Goal: Transaction & Acquisition: Purchase product/service

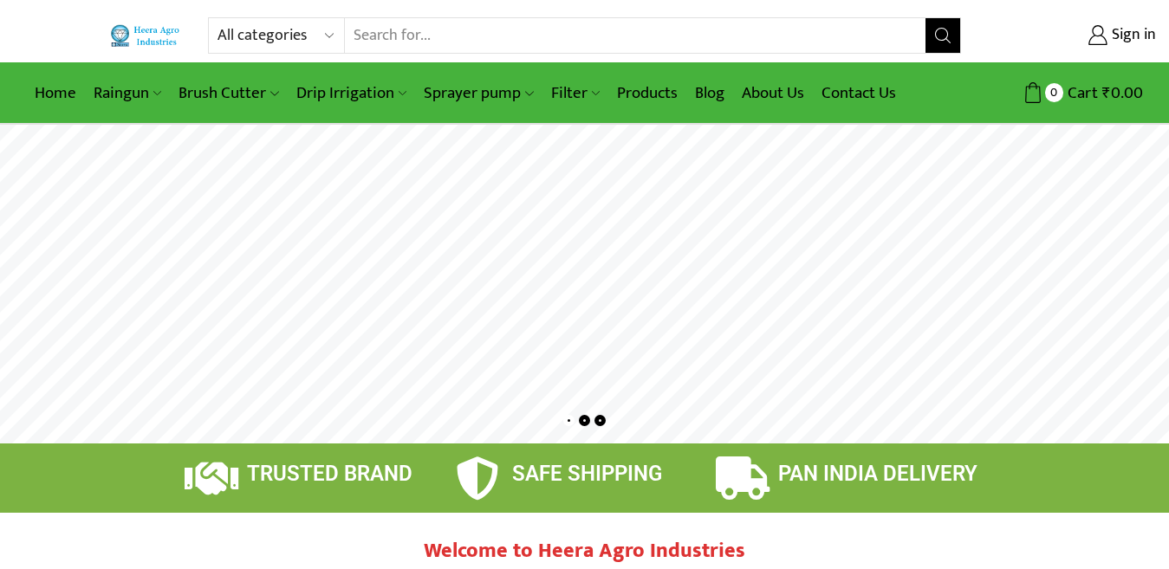
click at [426, 29] on input "Search input" at bounding box center [635, 35] width 581 height 35
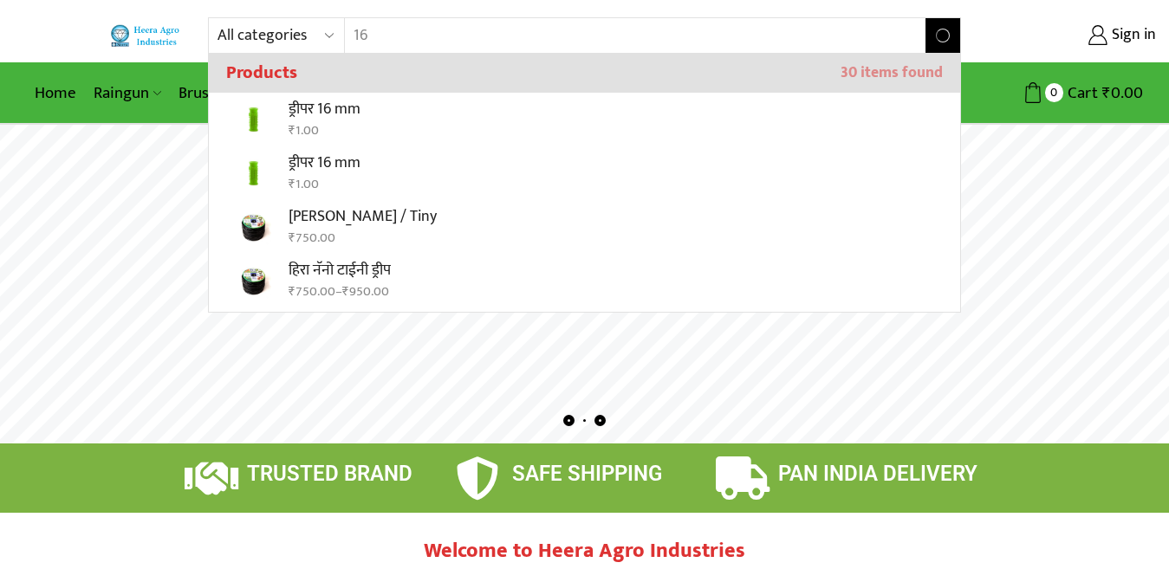
type input "1"
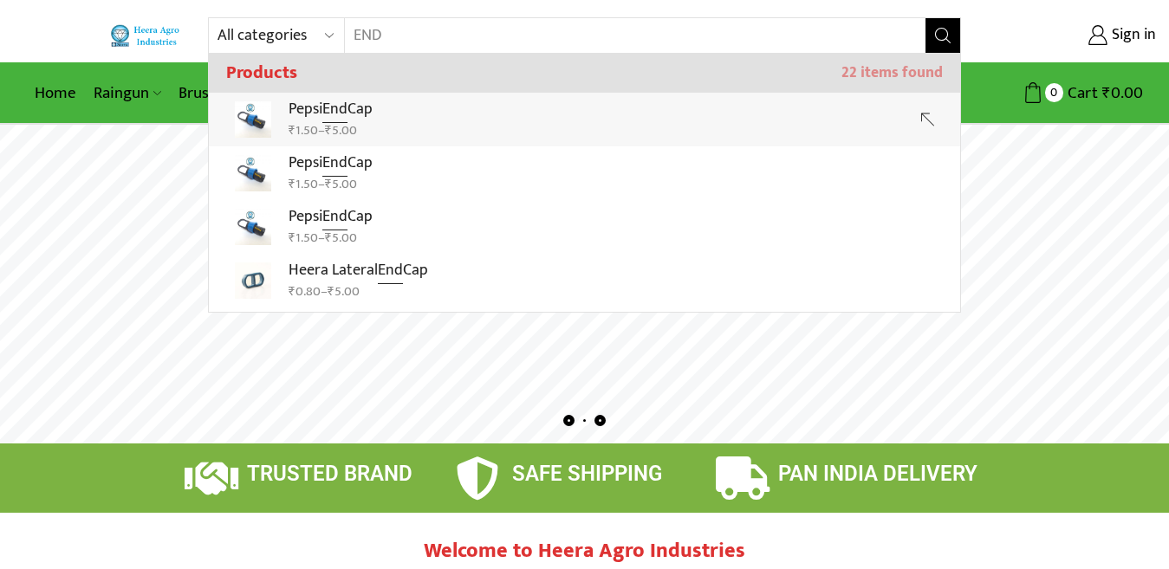
click at [347, 132] on bdi "₹ 5.00" at bounding box center [341, 131] width 32 height 22
type input "Pepsi End Cap"
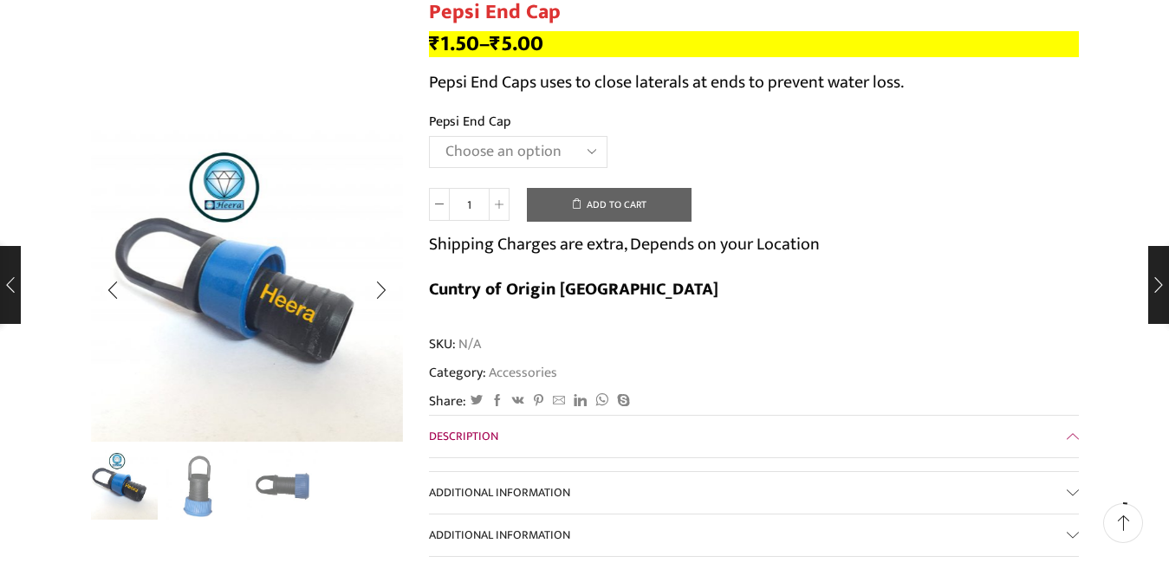
scroll to position [173, 0]
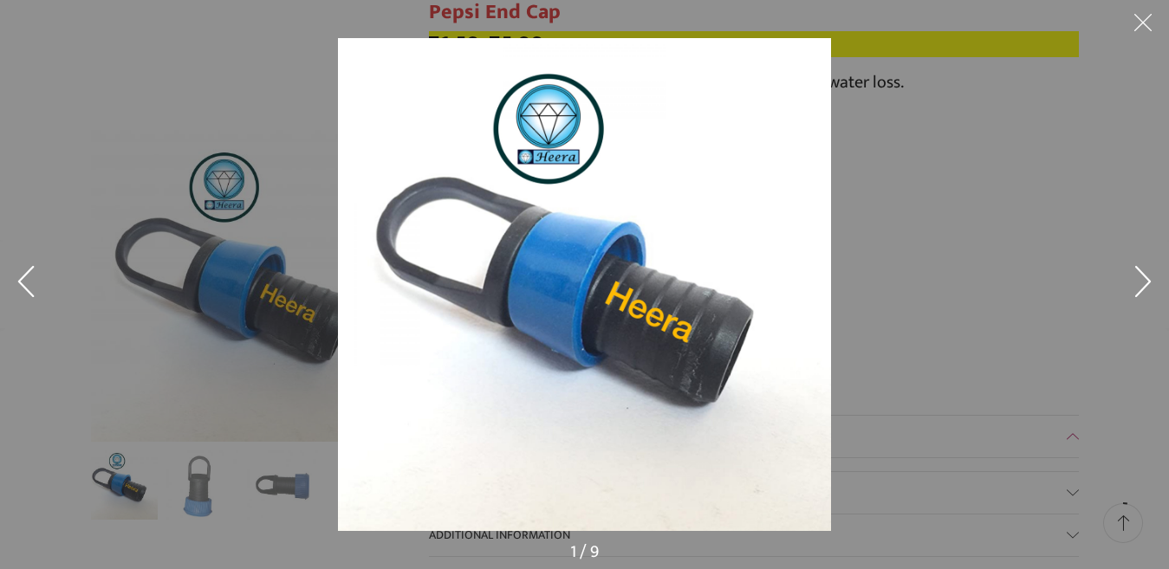
click at [148, 226] on div at bounding box center [584, 284] width 1169 height 569
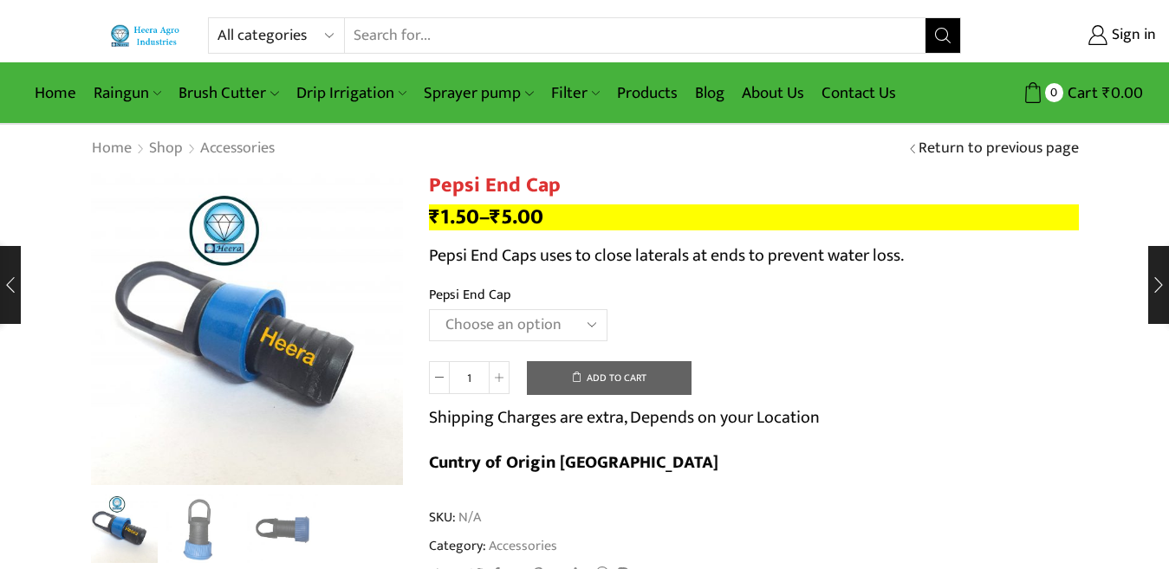
click at [473, 30] on input "Search input" at bounding box center [635, 35] width 581 height 35
type input "1"
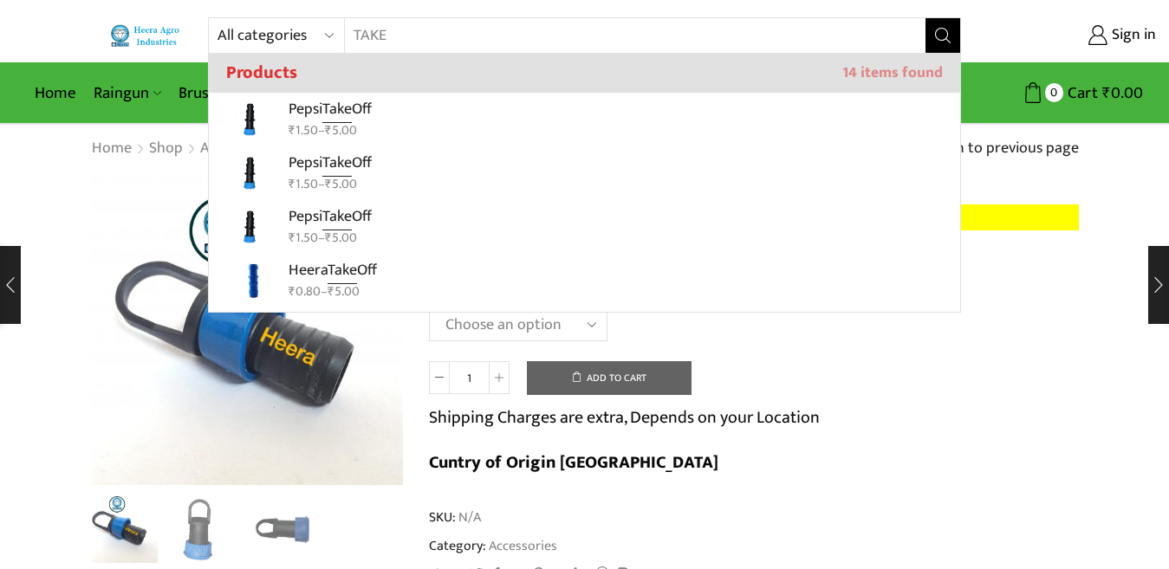
click at [428, 107] on link "Pepsi Take Off ₹ 1.50 – ₹ 5.00" at bounding box center [584, 120] width 751 height 54
type input "Pepsi Take Off"
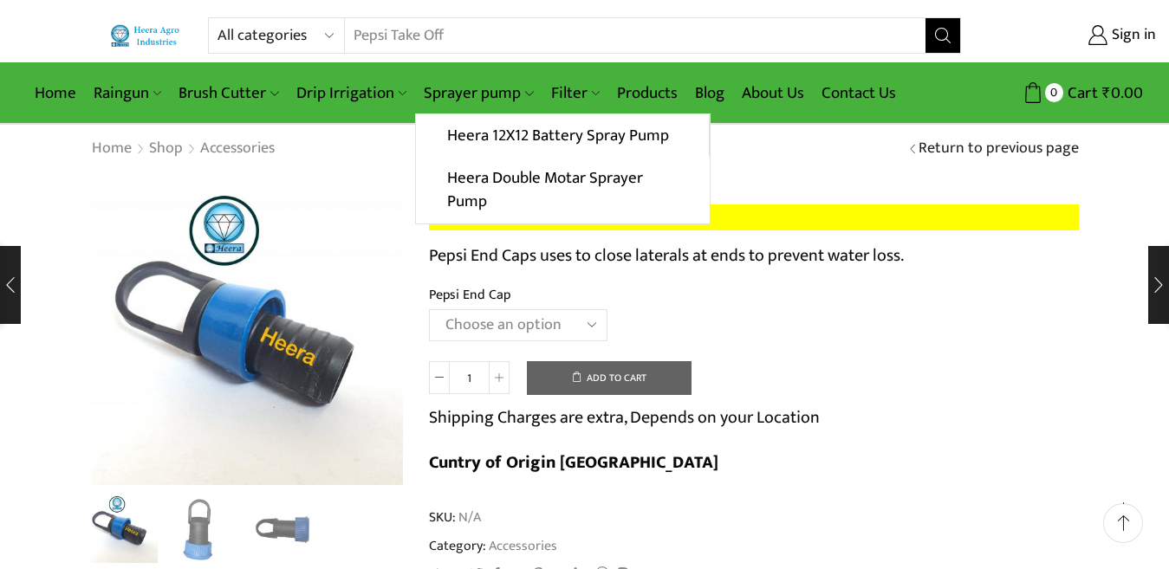
scroll to position [87, 0]
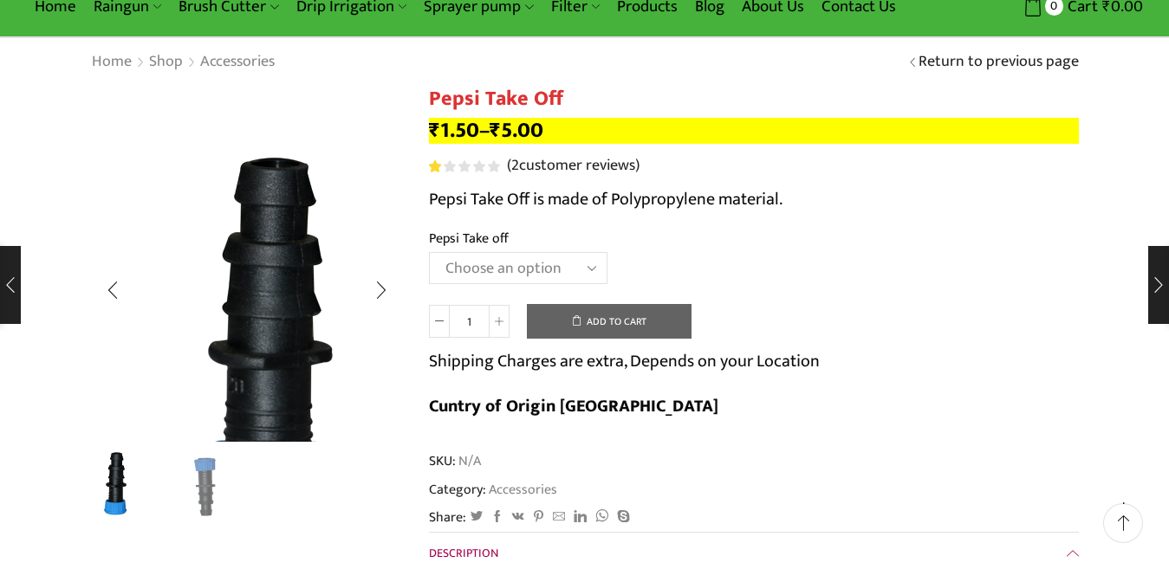
scroll to position [87, 0]
click at [230, 321] on img "1 / 2" at bounding box center [307, 346] width 433 height 433
